Goal: Information Seeking & Learning: Learn about a topic

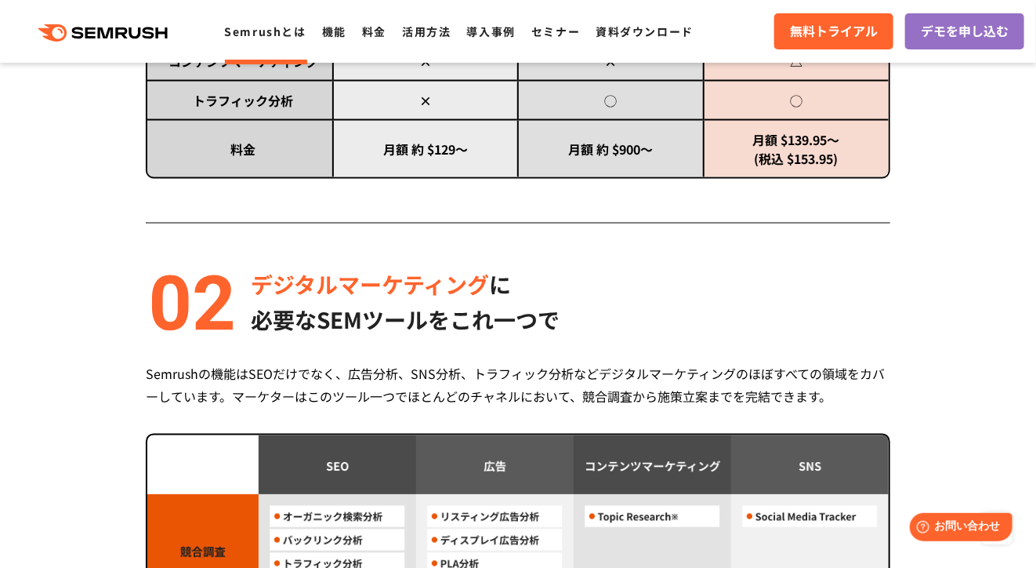
scroll to position [1176, 0]
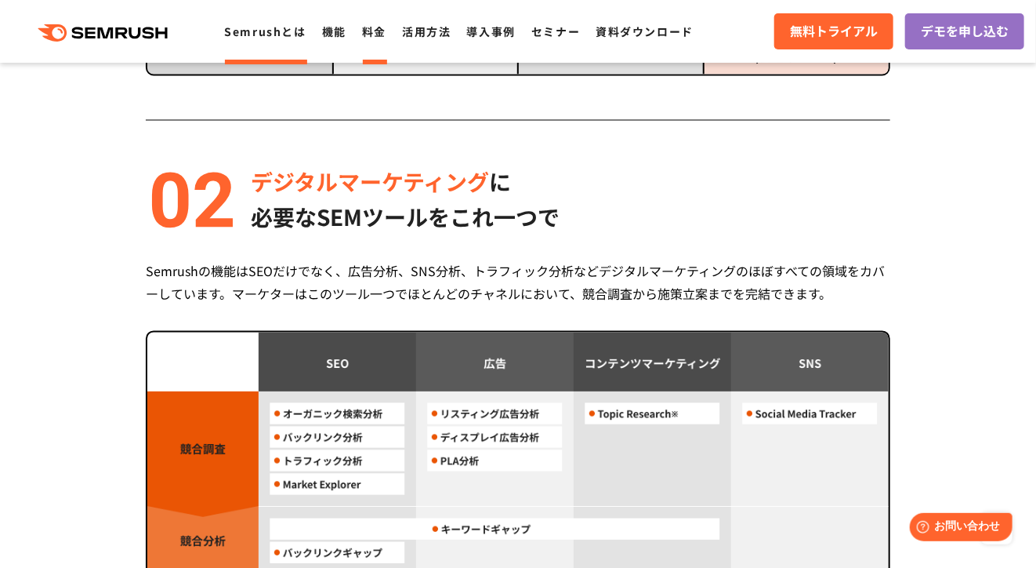
click at [375, 31] on link "料金" at bounding box center [374, 32] width 24 height 16
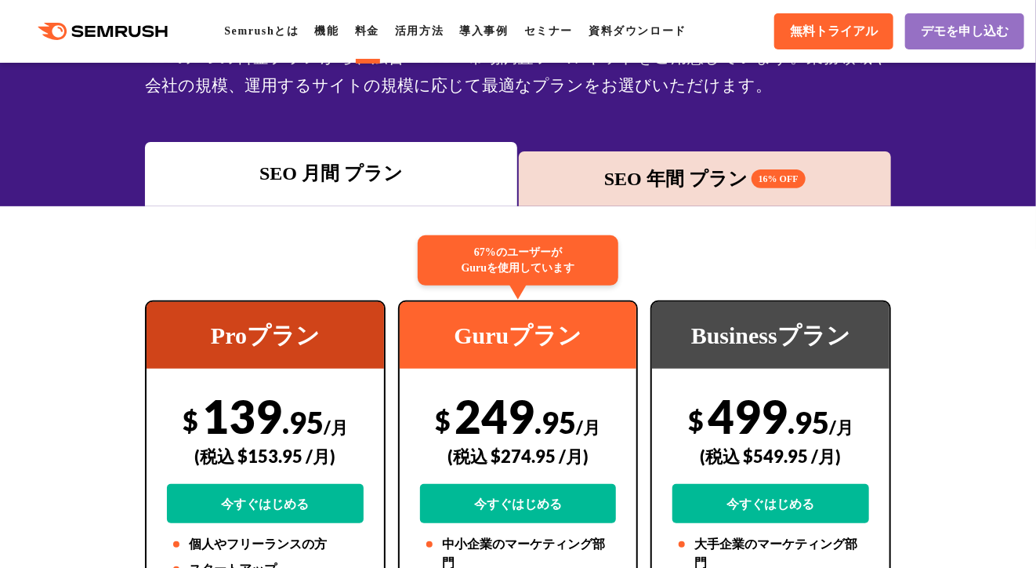
scroll to position [157, 0]
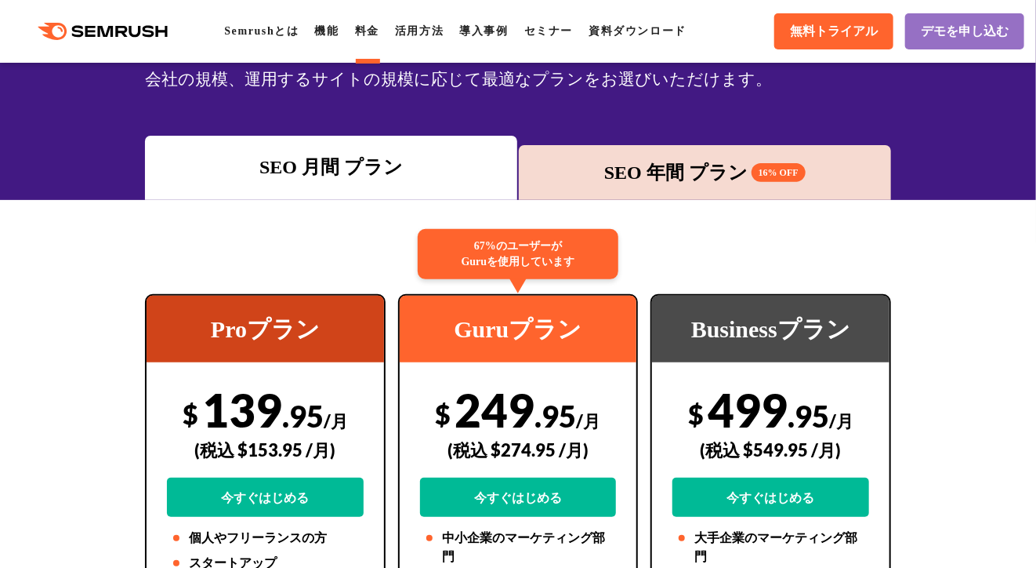
click at [681, 175] on div "SEO 年間 プラン 16% OFF" at bounding box center [705, 172] width 357 height 28
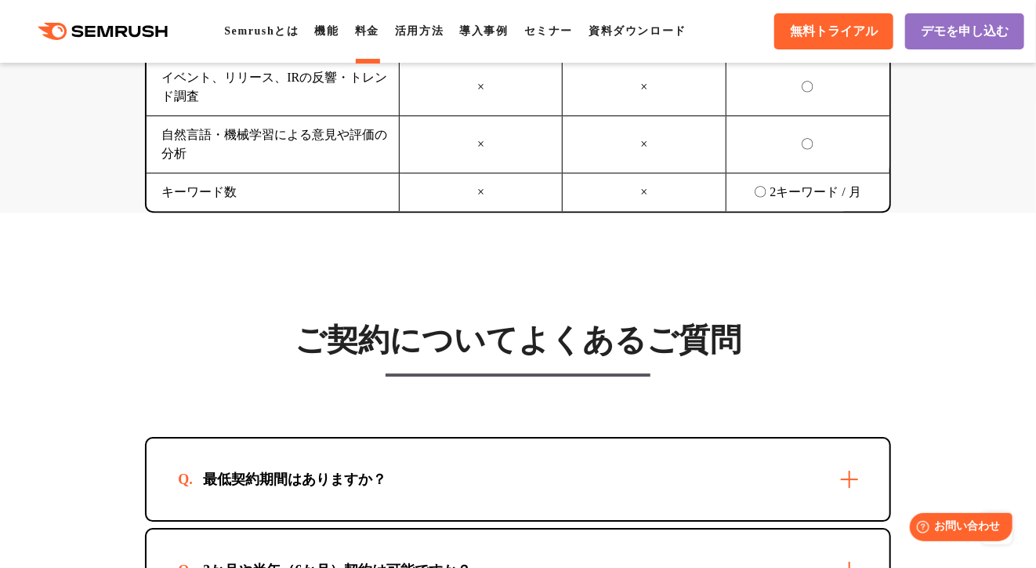
scroll to position [4703, 0]
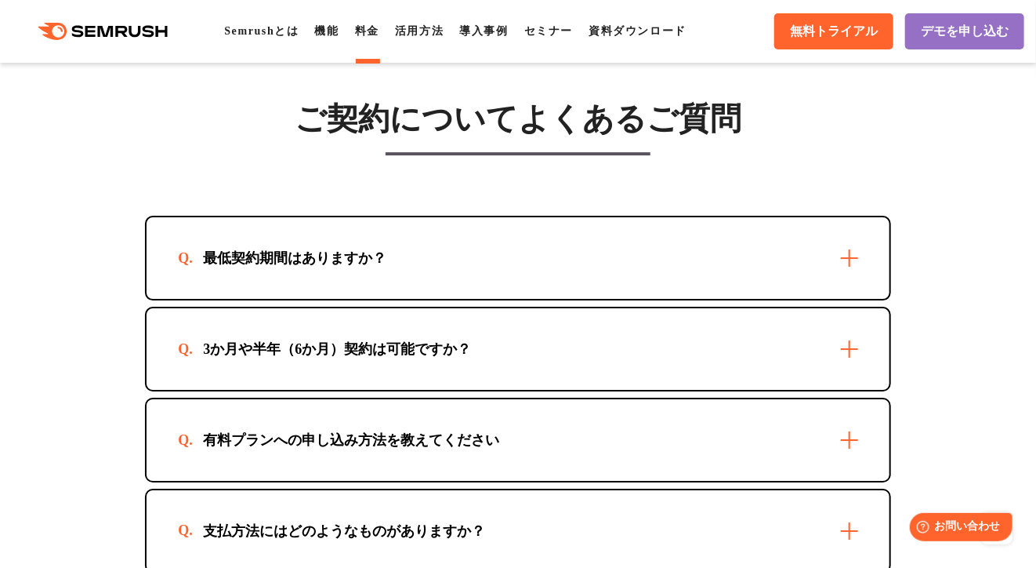
click at [843, 248] on div "最低契約期間はありますか？" at bounding box center [518, 258] width 743 height 82
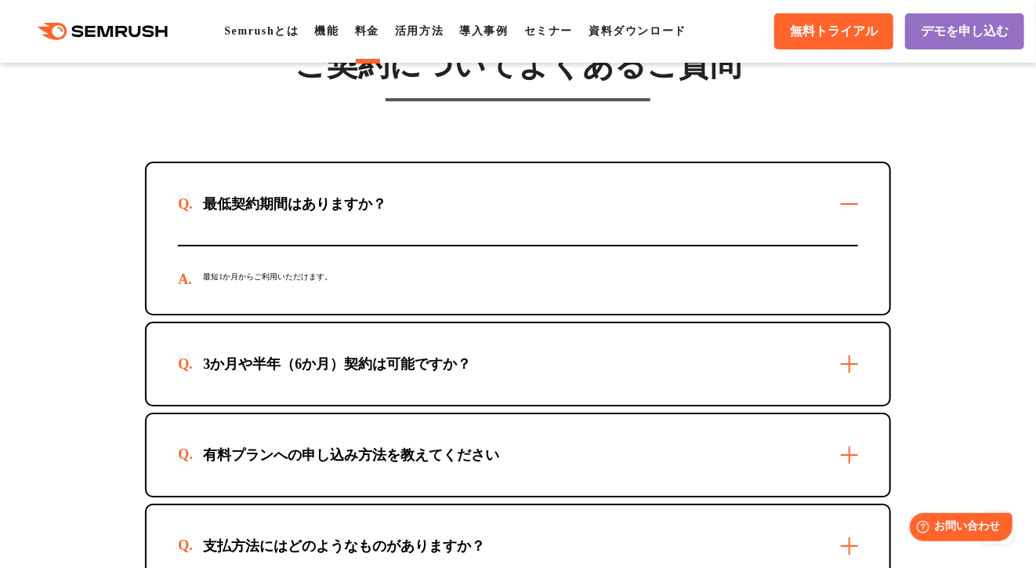
scroll to position [4782, 0]
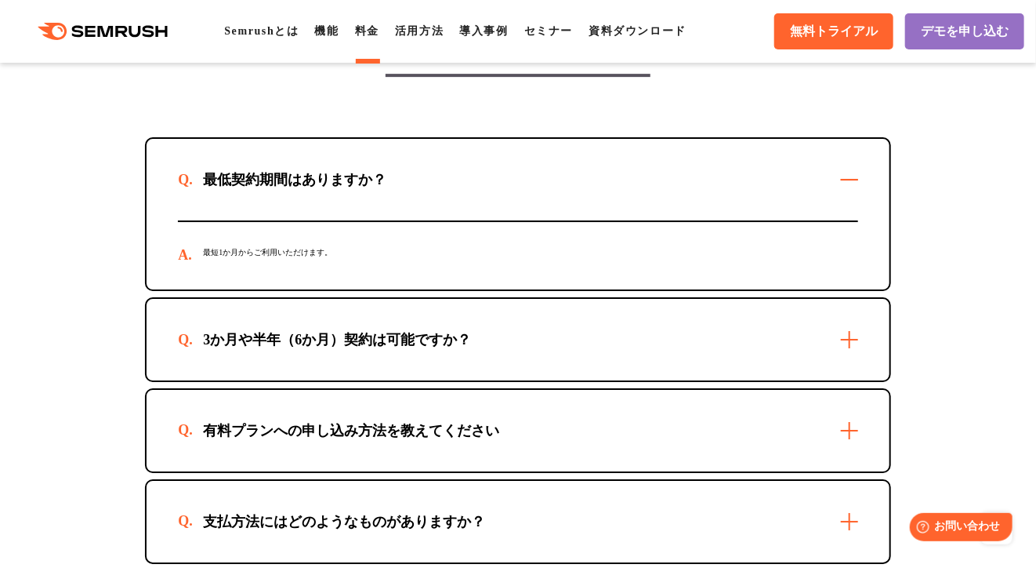
drag, startPoint x: 840, startPoint y: 335, endPoint x: 800, endPoint y: 341, distance: 40.5
click at [841, 335] on div "3か月や半年（6か月）契約は可能ですか？" at bounding box center [518, 340] width 743 height 82
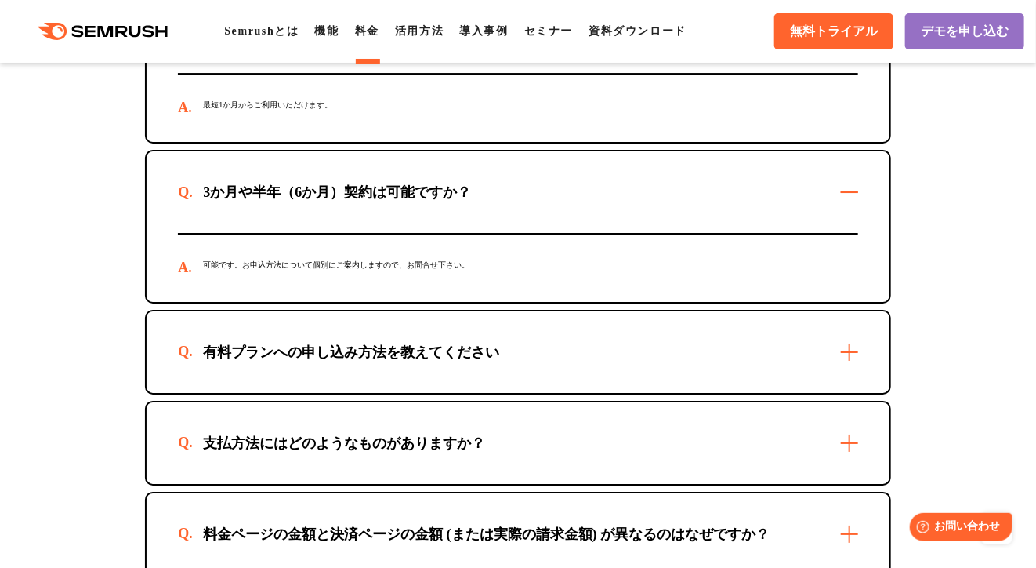
scroll to position [4939, 0]
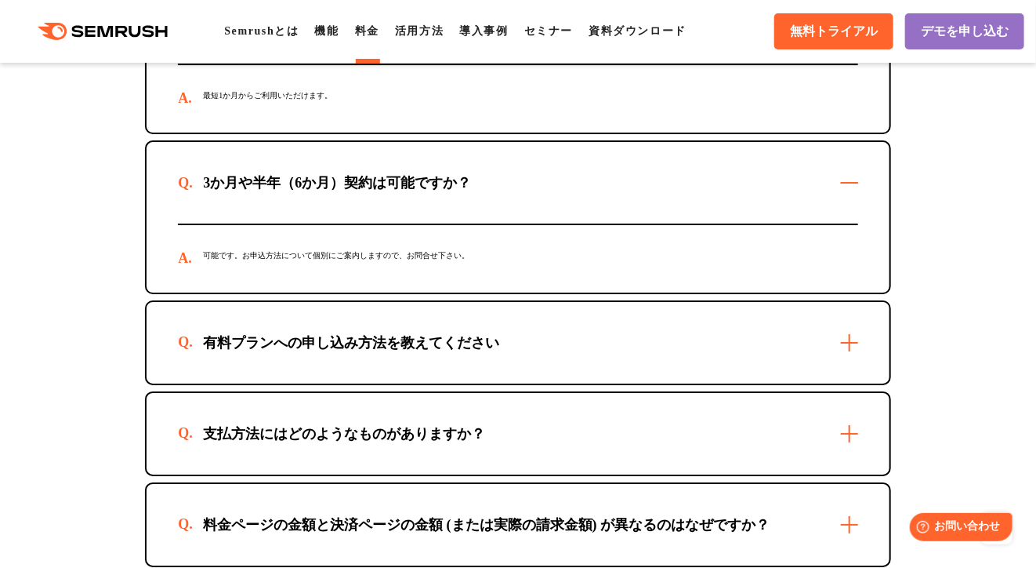
click at [836, 332] on div "有料プランへの申し込み方法を教えてください" at bounding box center [518, 343] width 743 height 82
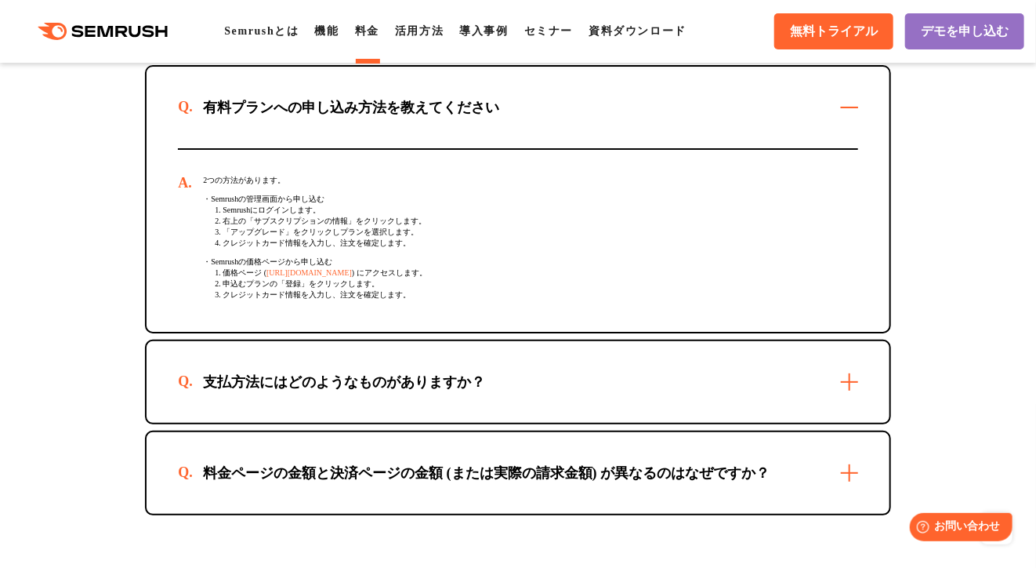
scroll to position [5252, 0]
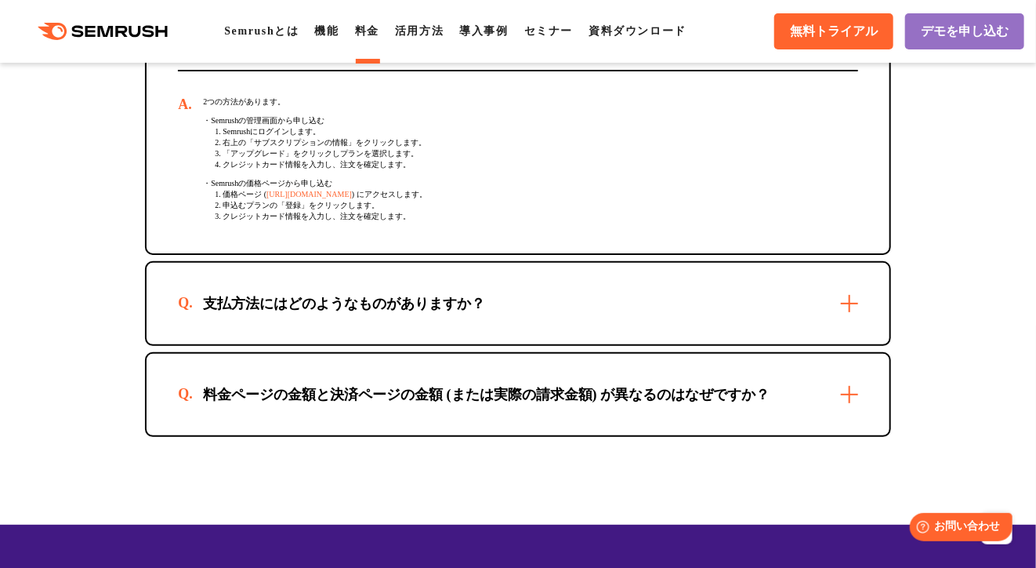
click at [837, 293] on div "支払方法にはどのようなものがありますか？" at bounding box center [518, 304] width 743 height 82
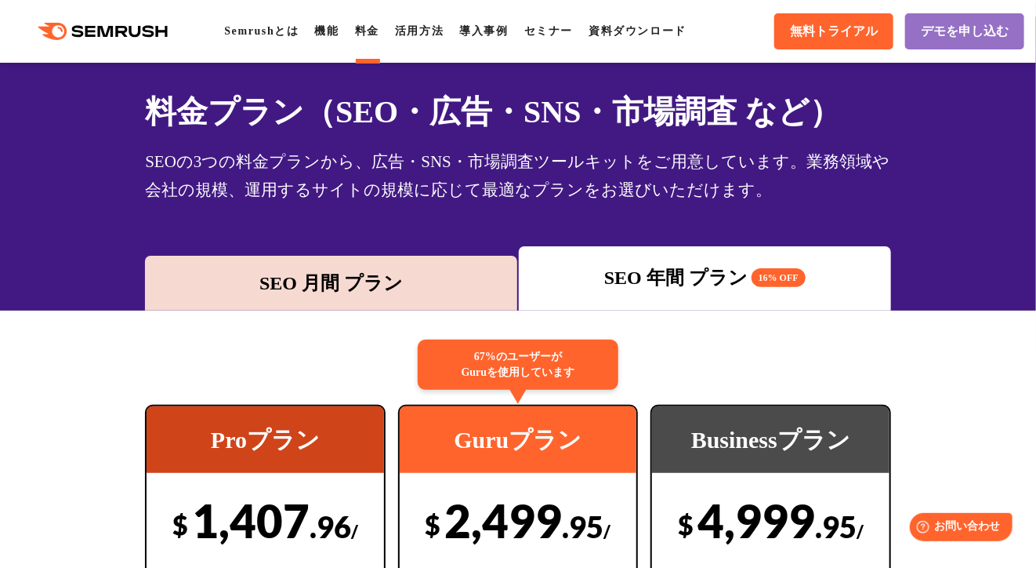
scroll to position [0, 0]
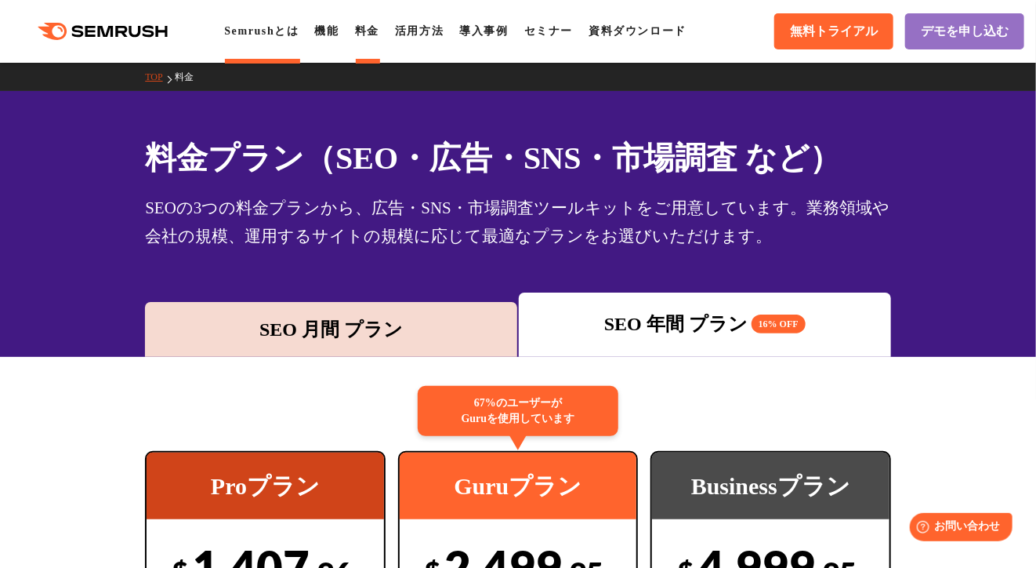
click at [269, 34] on link "Semrushとは" at bounding box center [261, 31] width 74 height 12
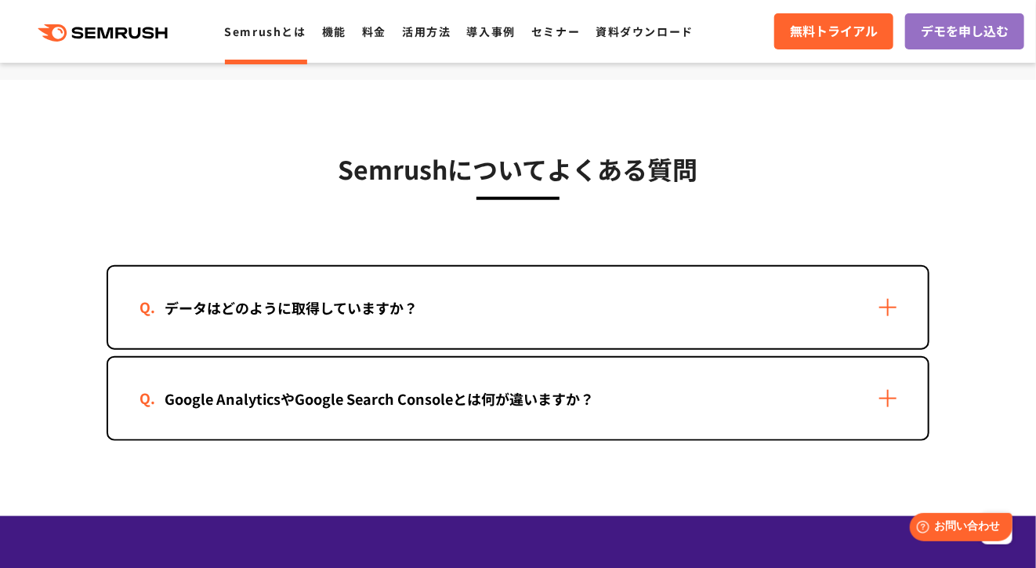
scroll to position [3136, 0]
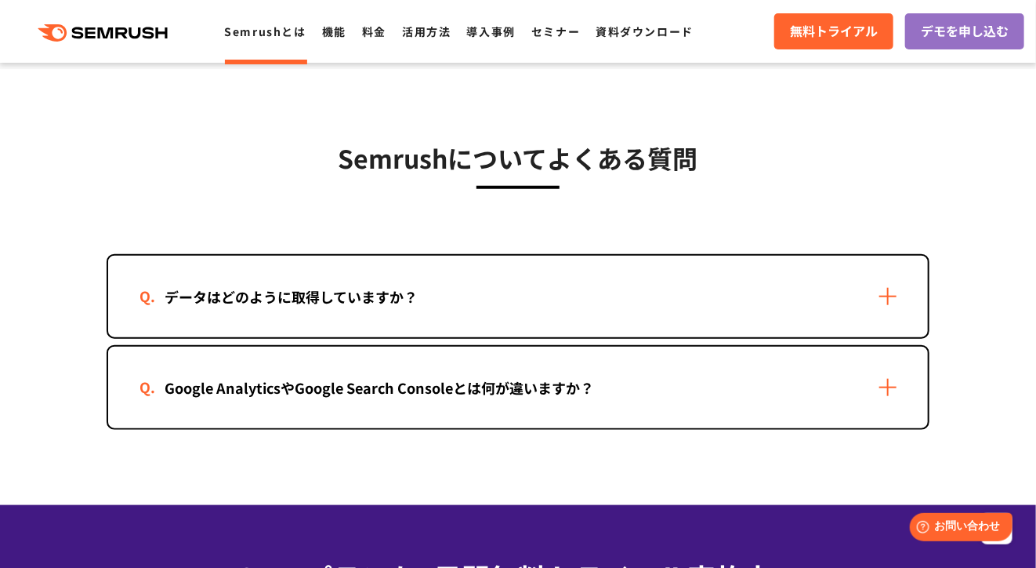
click at [881, 295] on div "データはどのように取得していますか？" at bounding box center [518, 297] width 820 height 82
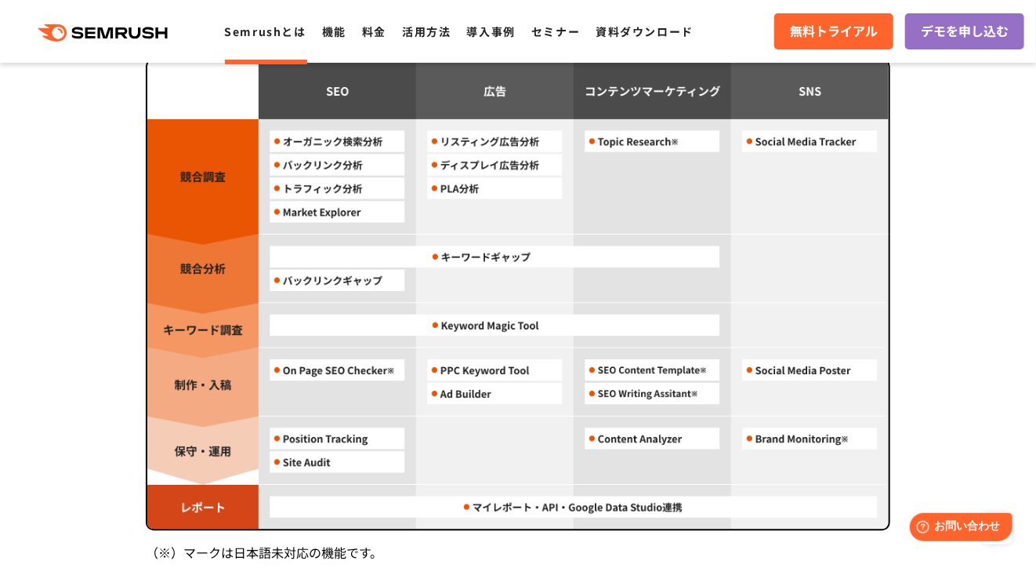
scroll to position [1411, 0]
